Goal: Transaction & Acquisition: Subscribe to service/newsletter

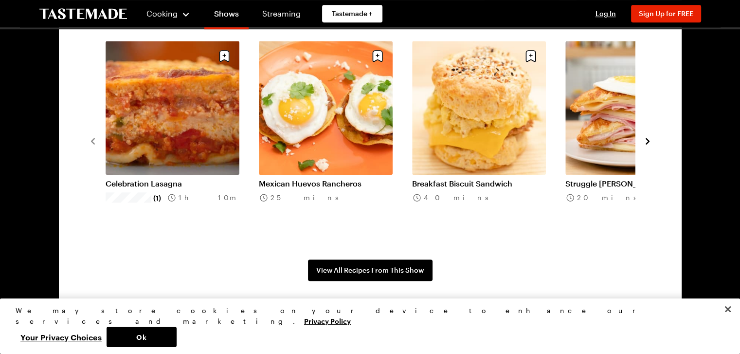
scroll to position [778, 0]
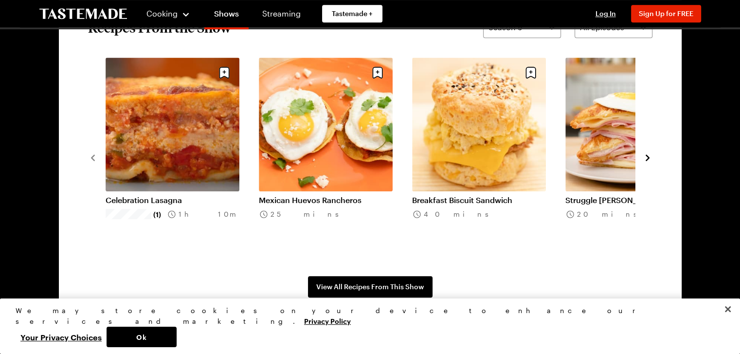
click at [645, 160] on icon "navigate to next item" at bounding box center [648, 158] width 10 height 10
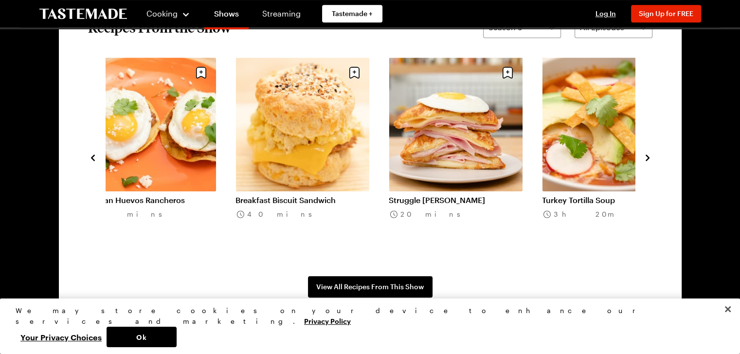
click at [645, 160] on icon "navigate to next item" at bounding box center [648, 158] width 10 height 10
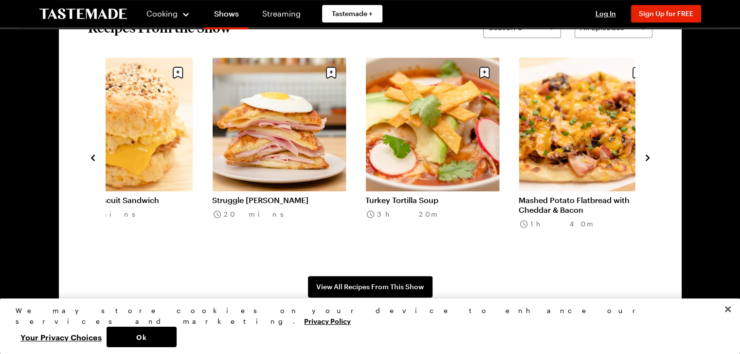
click at [645, 160] on icon "navigate to next item" at bounding box center [648, 158] width 10 height 10
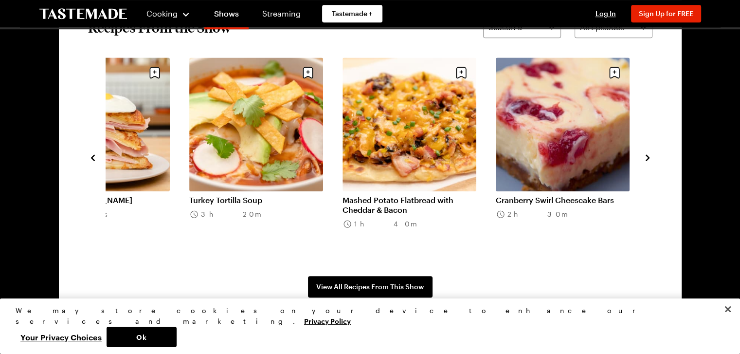
click at [645, 160] on icon "navigate to next item" at bounding box center [648, 158] width 10 height 10
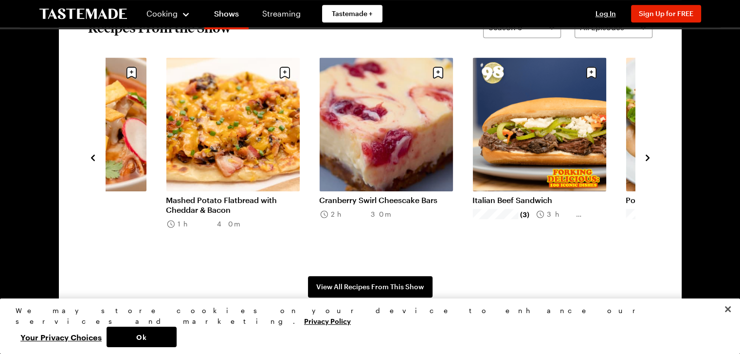
click at [645, 160] on icon "navigate to next item" at bounding box center [648, 158] width 10 height 10
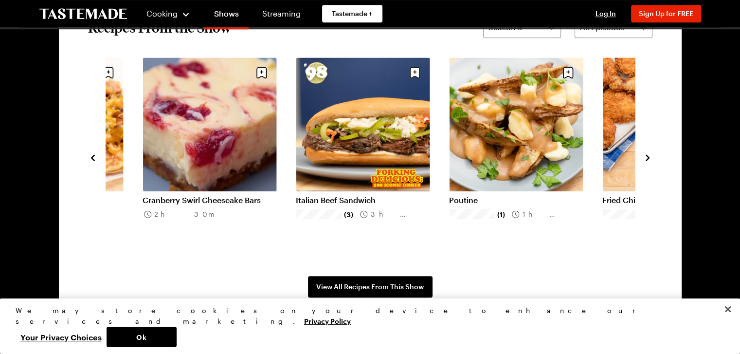
click at [645, 160] on icon "navigate to next item" at bounding box center [648, 158] width 10 height 10
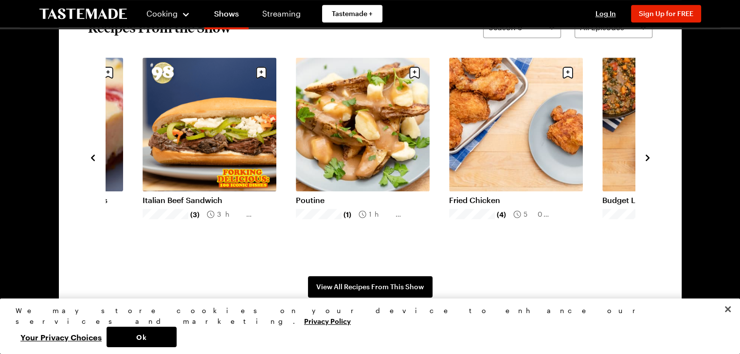
click at [645, 160] on icon "navigate to next item" at bounding box center [648, 158] width 10 height 10
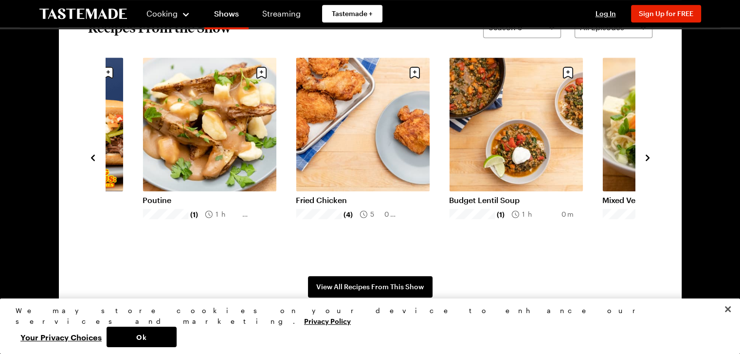
click at [645, 160] on icon "navigate to next item" at bounding box center [648, 158] width 10 height 10
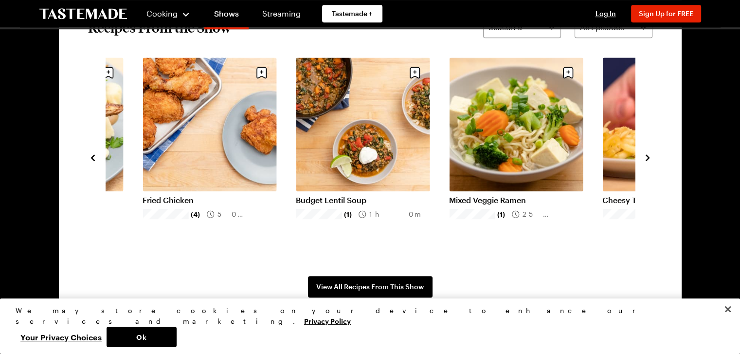
click at [645, 160] on icon "navigate to next item" at bounding box center [648, 158] width 10 height 10
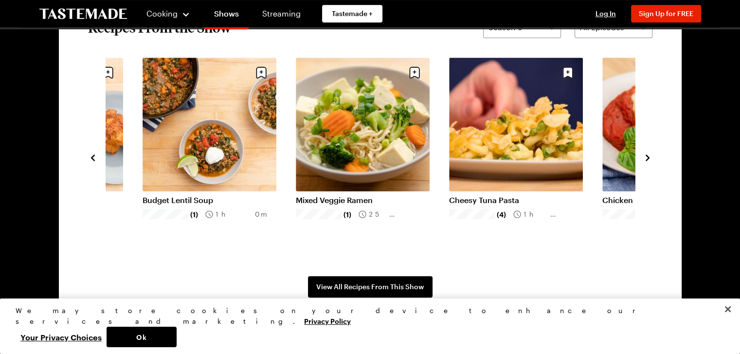
click at [645, 160] on icon "navigate to next item" at bounding box center [648, 158] width 10 height 10
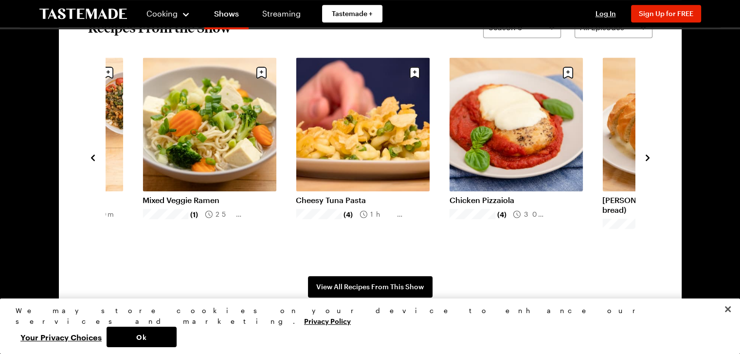
click at [645, 160] on icon "navigate to next item" at bounding box center [648, 158] width 10 height 10
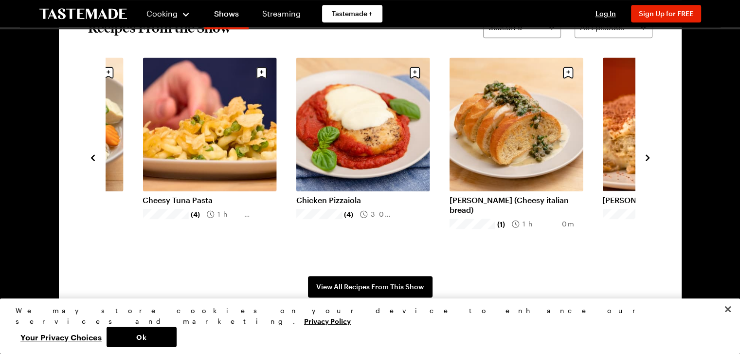
click at [645, 160] on icon "navigate to next item" at bounding box center [648, 158] width 10 height 10
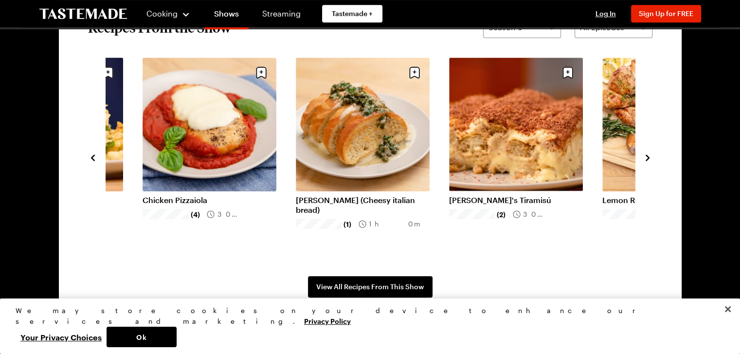
click at [645, 160] on icon "navigate to next item" at bounding box center [648, 158] width 10 height 10
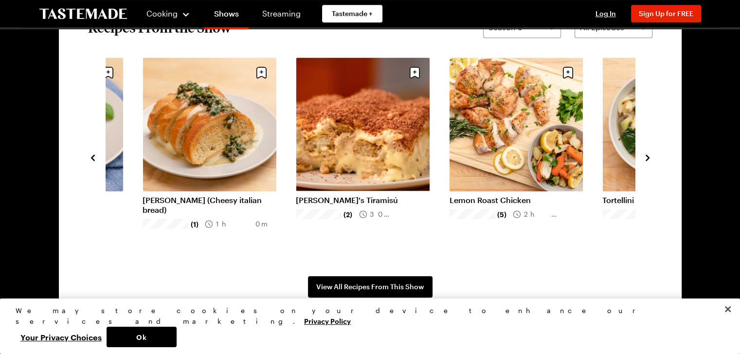
click at [645, 160] on icon "navigate to next item" at bounding box center [648, 158] width 10 height 10
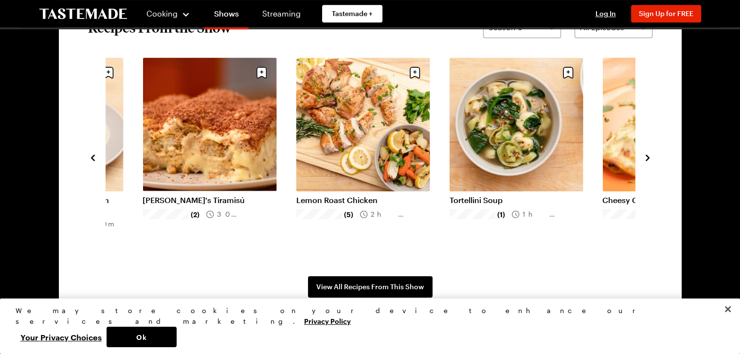
click at [645, 160] on icon "navigate to next item" at bounding box center [648, 158] width 10 height 10
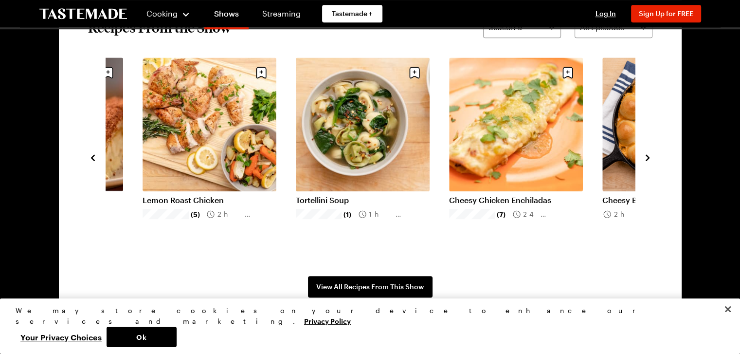
click at [645, 160] on icon "navigate to next item" at bounding box center [648, 158] width 10 height 10
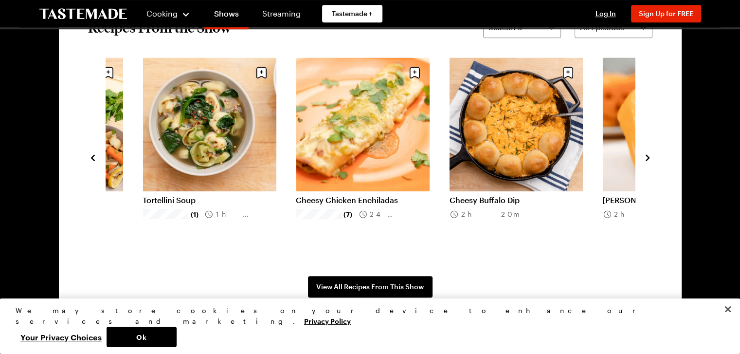
click at [645, 160] on icon "navigate to next item" at bounding box center [648, 158] width 10 height 10
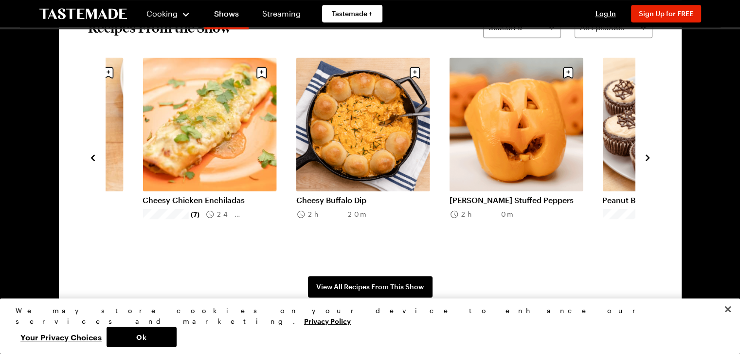
click at [645, 160] on icon "navigate to next item" at bounding box center [648, 158] width 10 height 10
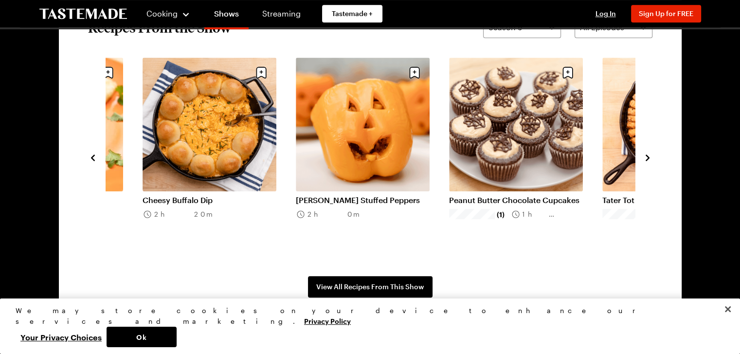
click at [645, 160] on icon "navigate to next item" at bounding box center [648, 158] width 10 height 10
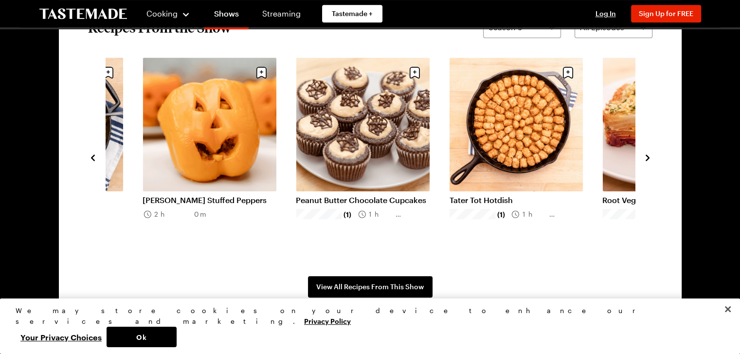
click at [645, 160] on icon "navigate to next item" at bounding box center [648, 158] width 10 height 10
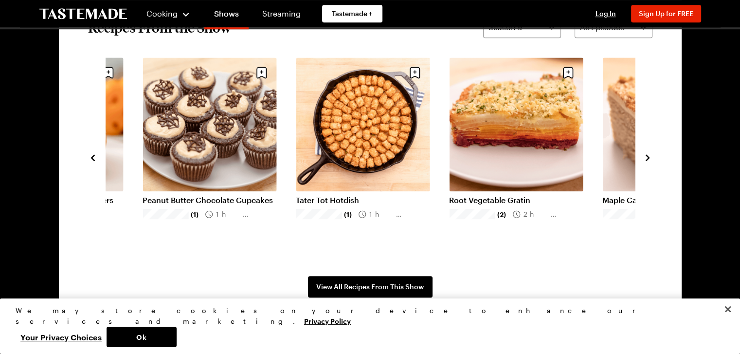
click at [344, 198] on link "Tater Tot Hotdish" at bounding box center [363, 200] width 134 height 10
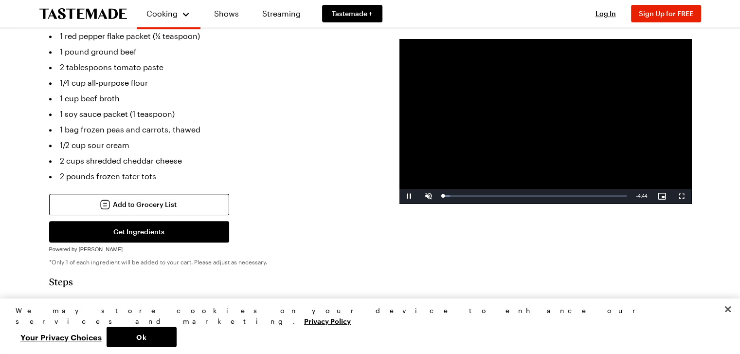
scroll to position [584, 0]
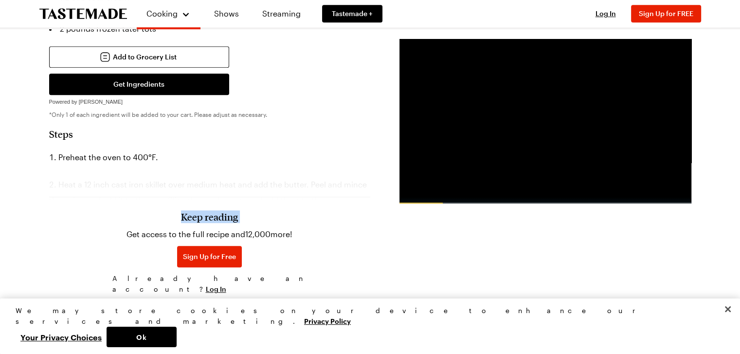
drag, startPoint x: 126, startPoint y: 151, endPoint x: 165, endPoint y: 159, distance: 39.2
click at [172, 162] on div "Keep reading Get access to the full recipe and 12,000 more! Sign Up for Free Al…" at bounding box center [209, 230] width 321 height 136
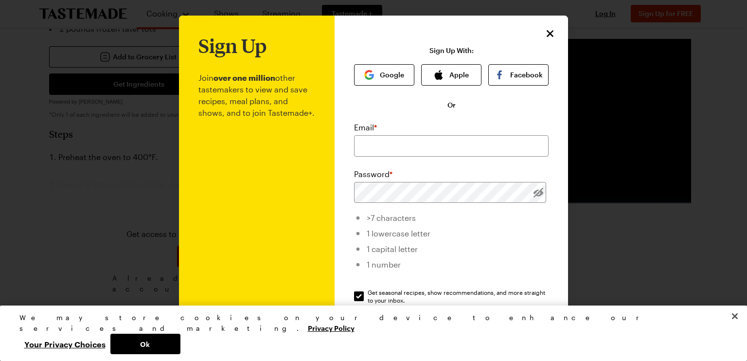
click at [543, 41] on div "Sign Up Join over one million other tastemakers to view and save recipes, meal …" at bounding box center [452, 232] width 234 height 432
click at [545, 36] on icon "Close" at bounding box center [551, 33] width 12 height 12
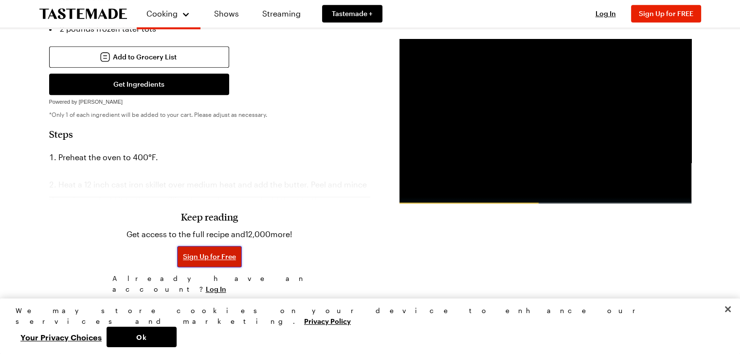
click at [210, 252] on span "Sign Up for Free" at bounding box center [209, 257] width 53 height 10
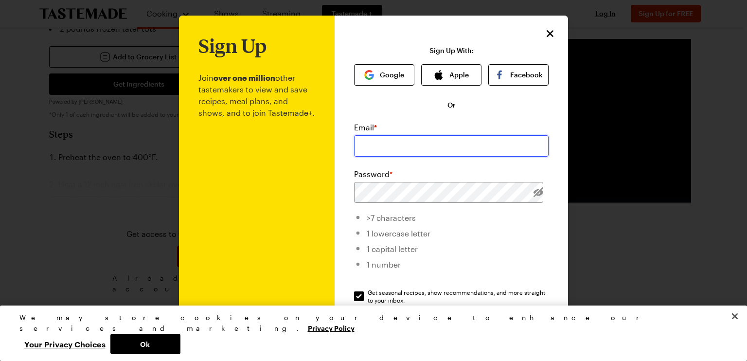
click at [368, 142] on input "email" at bounding box center [451, 145] width 195 height 21
type input "[EMAIL_ADDRESS][DOMAIN_NAME]"
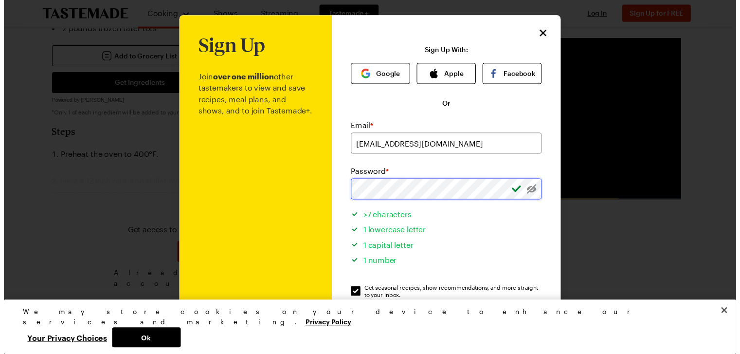
scroll to position [94, 0]
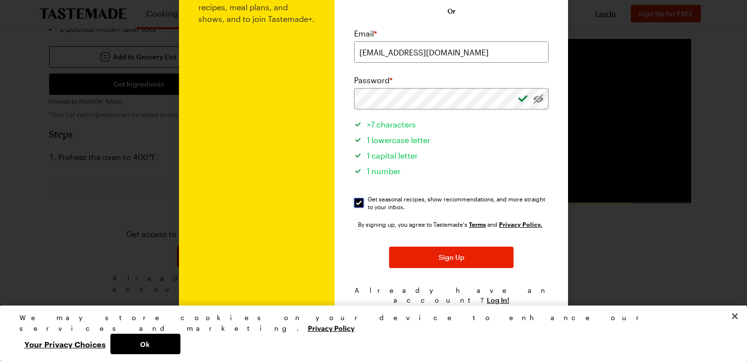
click at [354, 204] on input "Get seasonal recipes, show recommendations, and more straight to your inbox. Ge…" at bounding box center [359, 203] width 10 height 10
checkbox input "false"
click at [431, 270] on div "By signing up, you agree to Tastemade's Terms and Privacy Policy. Sign Up Alrea…" at bounding box center [451, 262] width 195 height 86
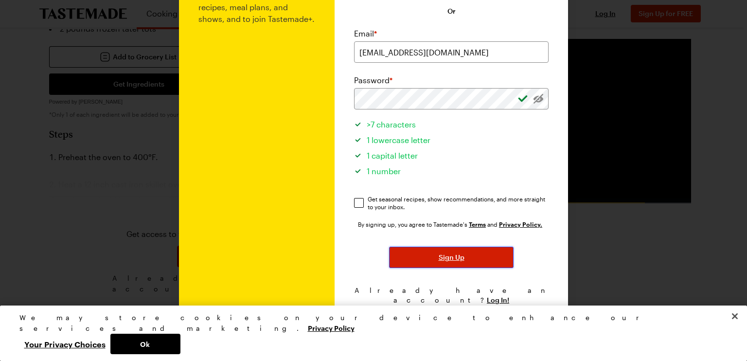
click at [440, 256] on span "Sign Up" at bounding box center [452, 257] width 26 height 10
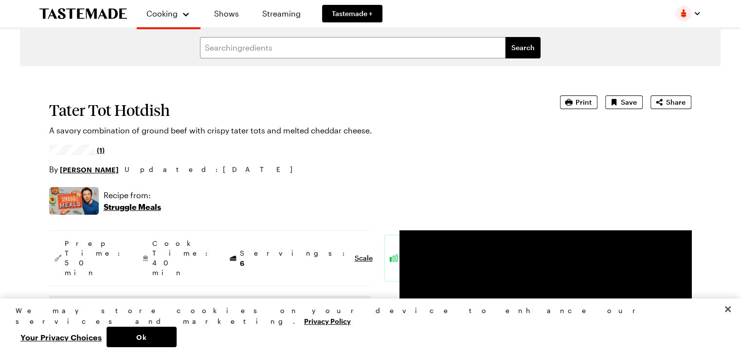
type textarea "x"
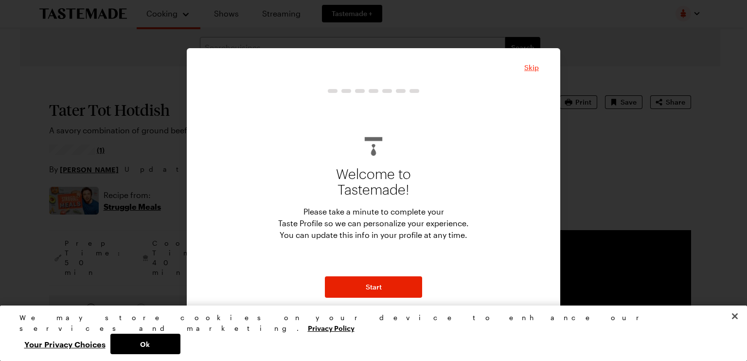
click at [531, 69] on span "Skip" at bounding box center [531, 68] width 15 height 10
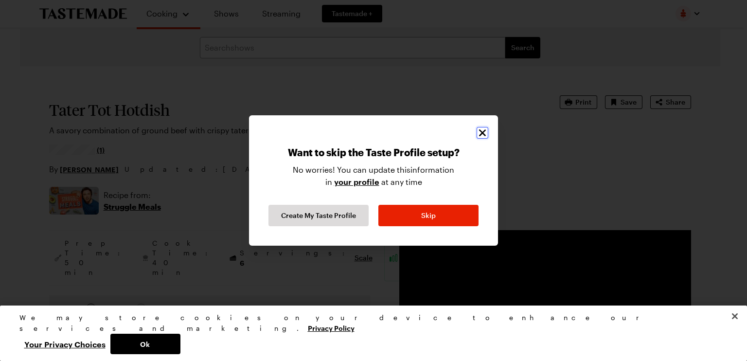
click at [480, 134] on icon "Close" at bounding box center [483, 133] width 12 height 12
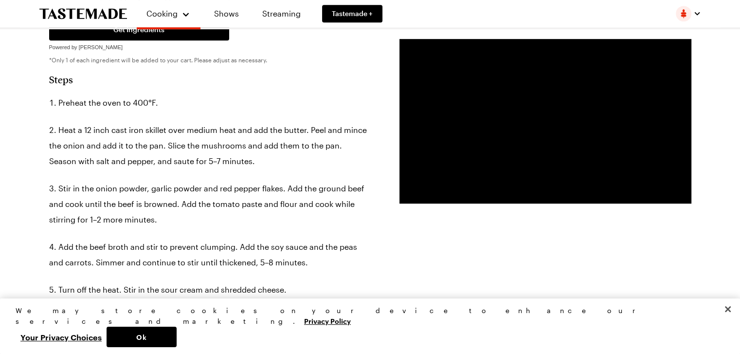
scroll to position [632, 0]
